Goal: Transaction & Acquisition: Download file/media

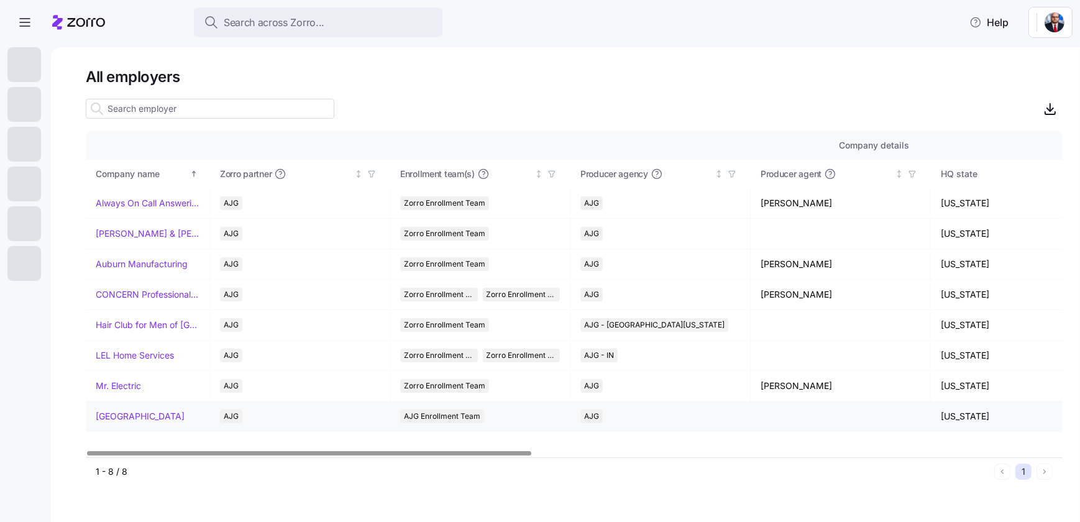
click at [146, 413] on link "[GEOGRAPHIC_DATA]" at bounding box center [140, 416] width 89 height 12
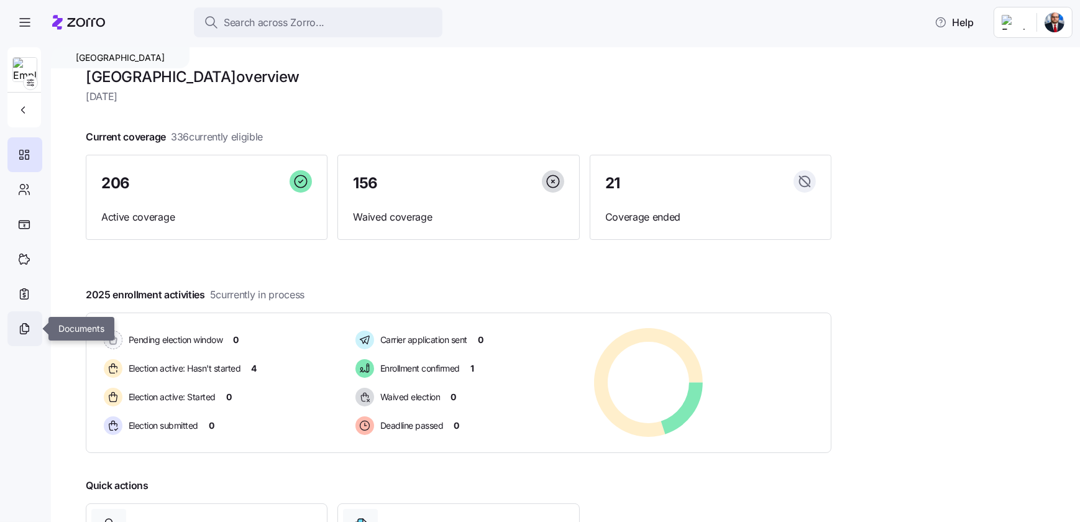
click at [24, 329] on icon at bounding box center [24, 328] width 14 height 15
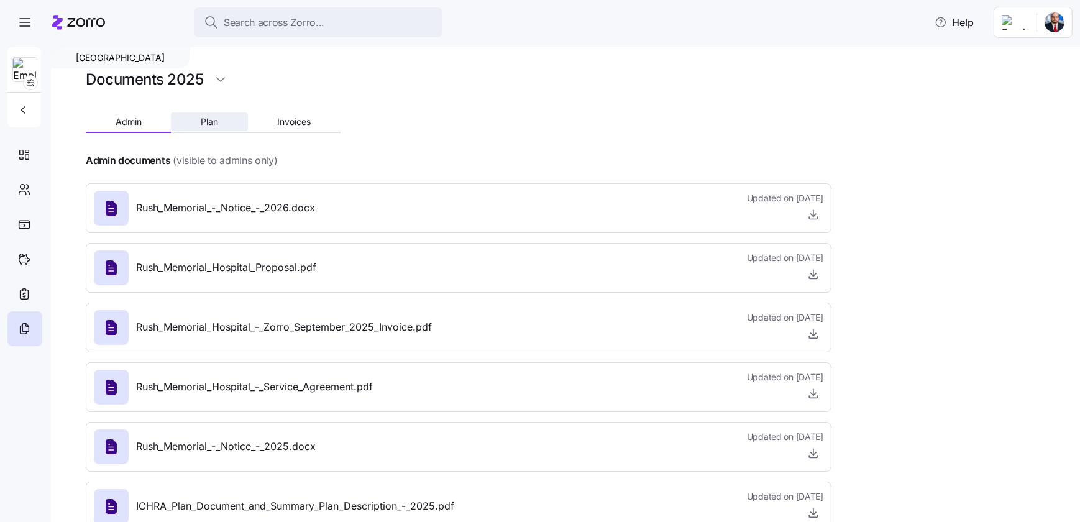
click at [215, 124] on span "Plan" at bounding box center [209, 121] width 17 height 9
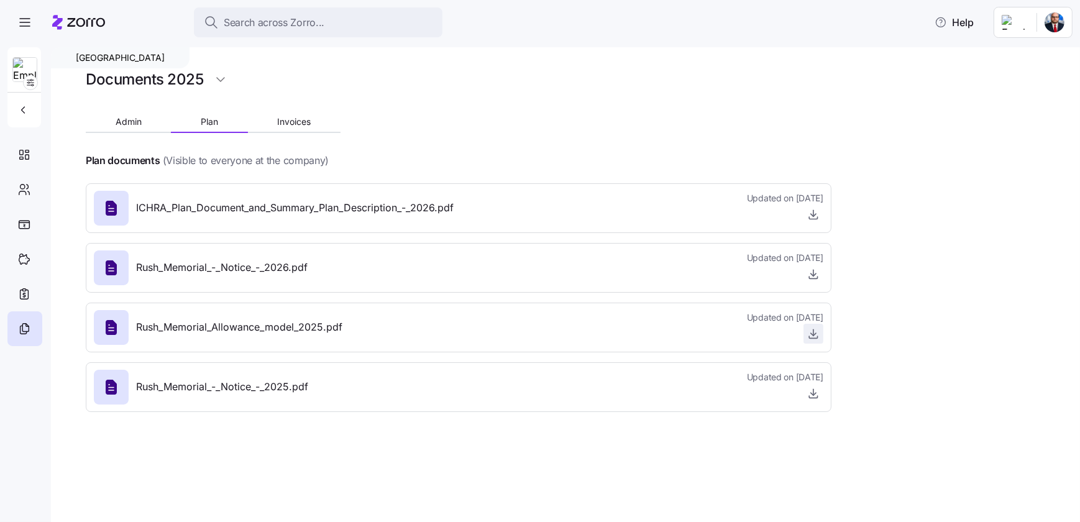
click at [811, 334] on icon "button" at bounding box center [813, 334] width 5 height 2
